Goal: Information Seeking & Learning: Learn about a topic

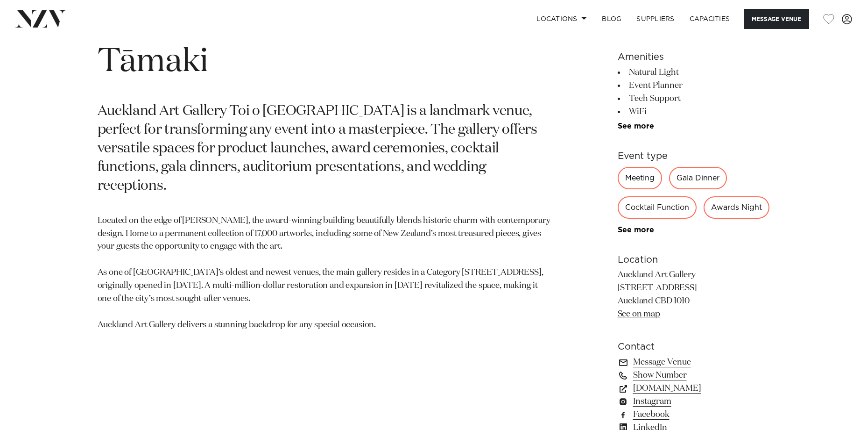
scroll to position [514, 0]
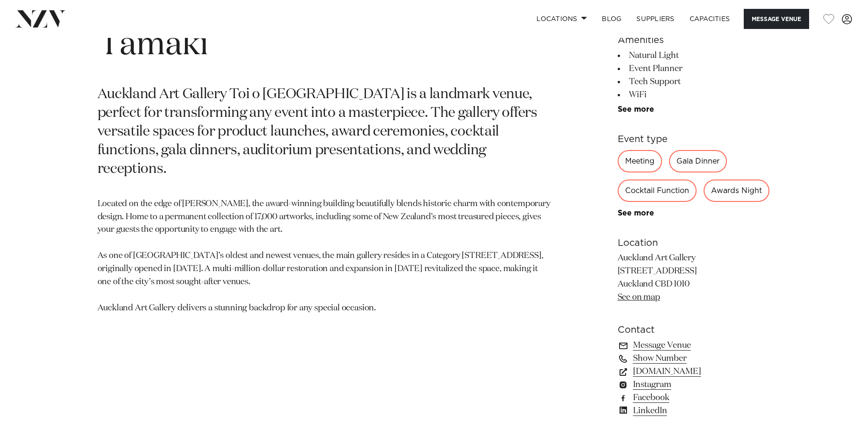
click at [668, 190] on div "Cocktail Function" at bounding box center [657, 190] width 79 height 22
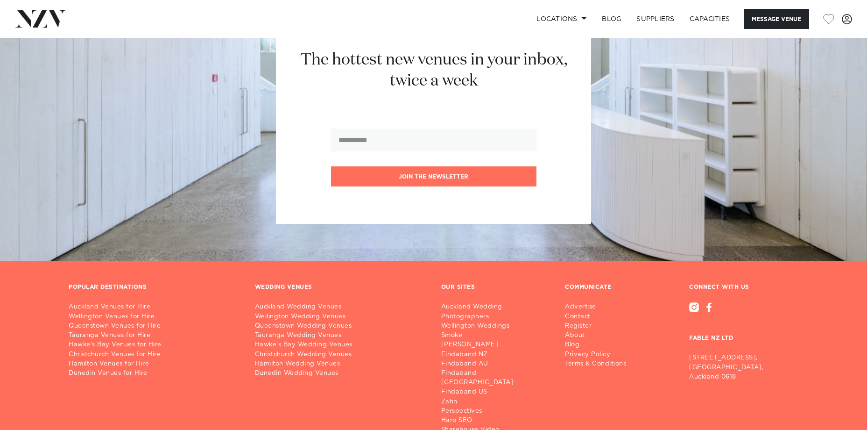
scroll to position [2102, 0]
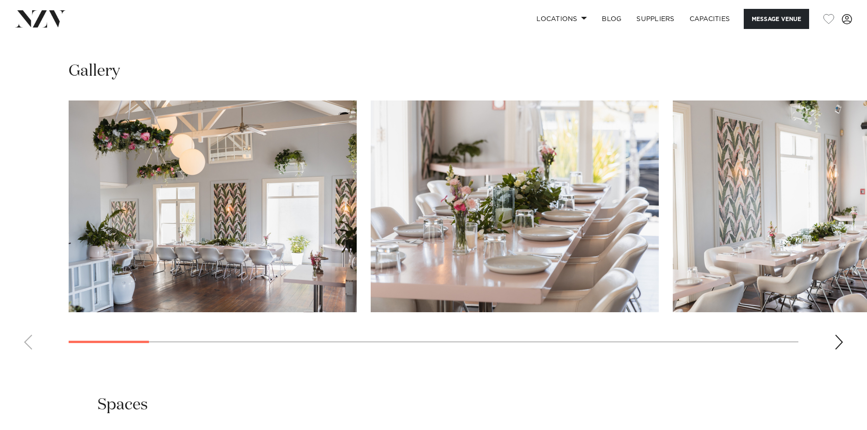
scroll to position [934, 0]
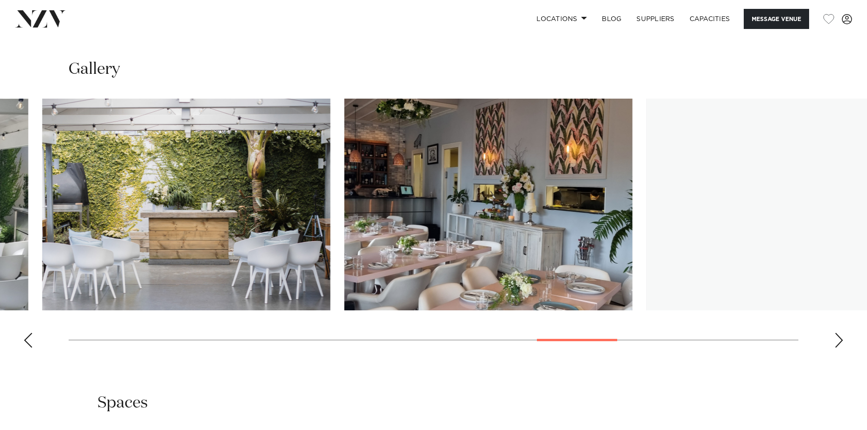
click at [592, 340] on div at bounding box center [577, 340] width 80 height 2
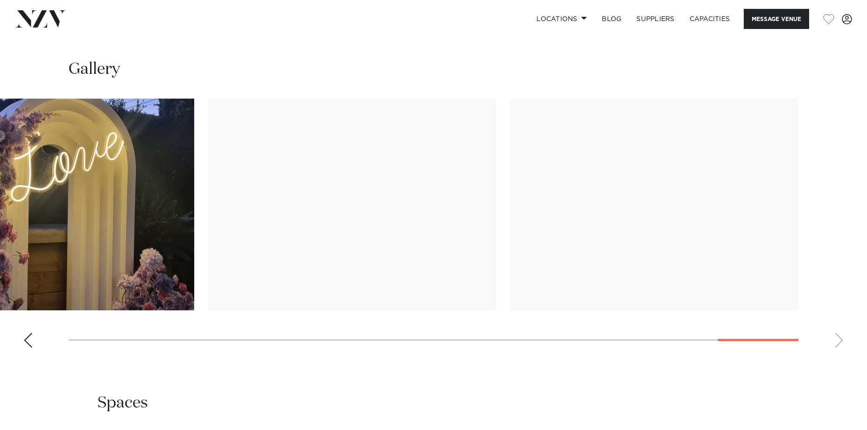
click at [813, 332] on swiper-container at bounding box center [433, 227] width 867 height 256
